Goal: Find specific page/section: Find specific page/section

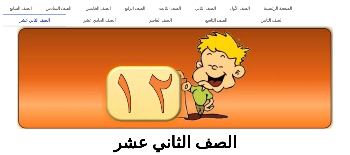
click at [199, 85] on img at bounding box center [175, 77] width 316 height 103
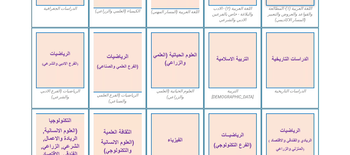
scroll to position [212, 0]
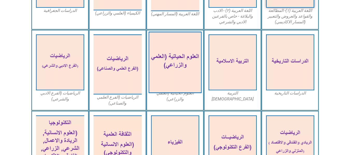
click at [189, 59] on img at bounding box center [174, 63] width 53 height 62
